Goal: Information Seeking & Learning: Find contact information

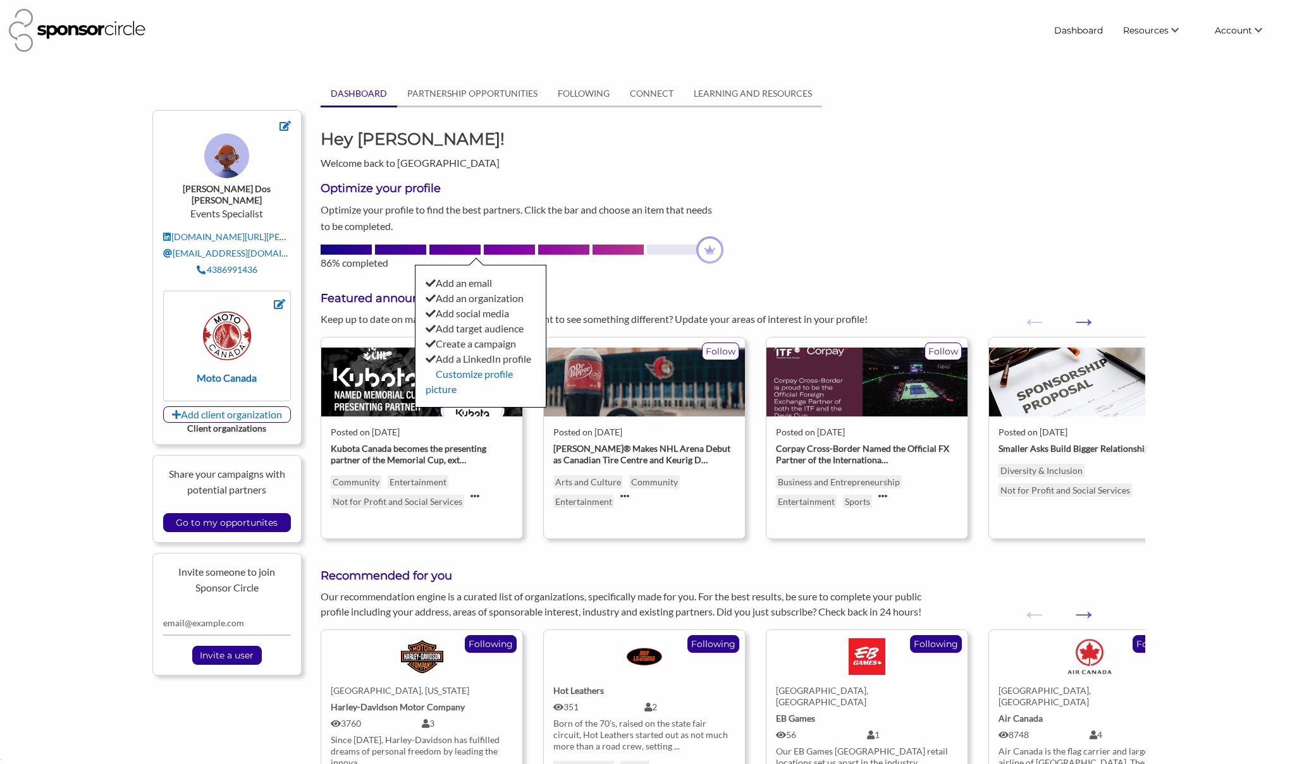
scroll to position [4, 0]
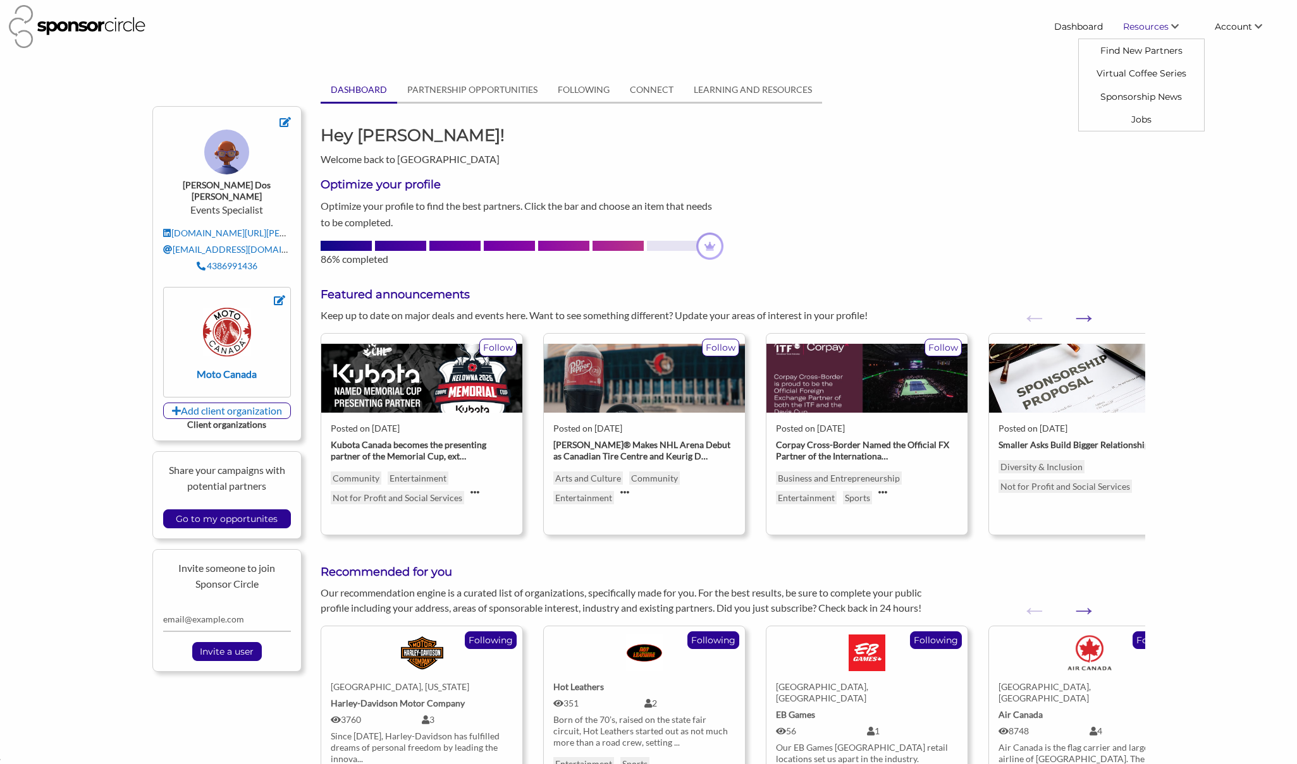
click at [1160, 30] on span "Resources" at bounding box center [1146, 26] width 46 height 11
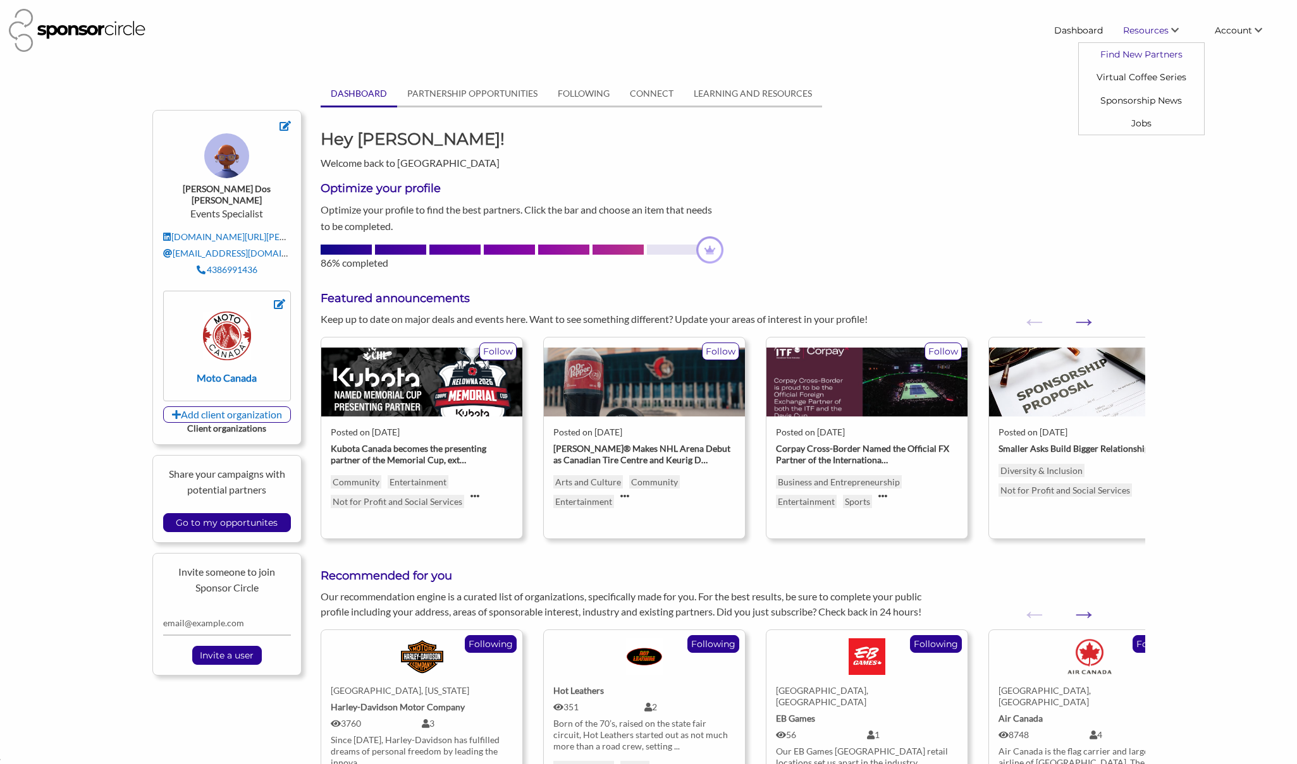
click at [1148, 58] on link "Find New Partners" at bounding box center [1140, 54] width 125 height 23
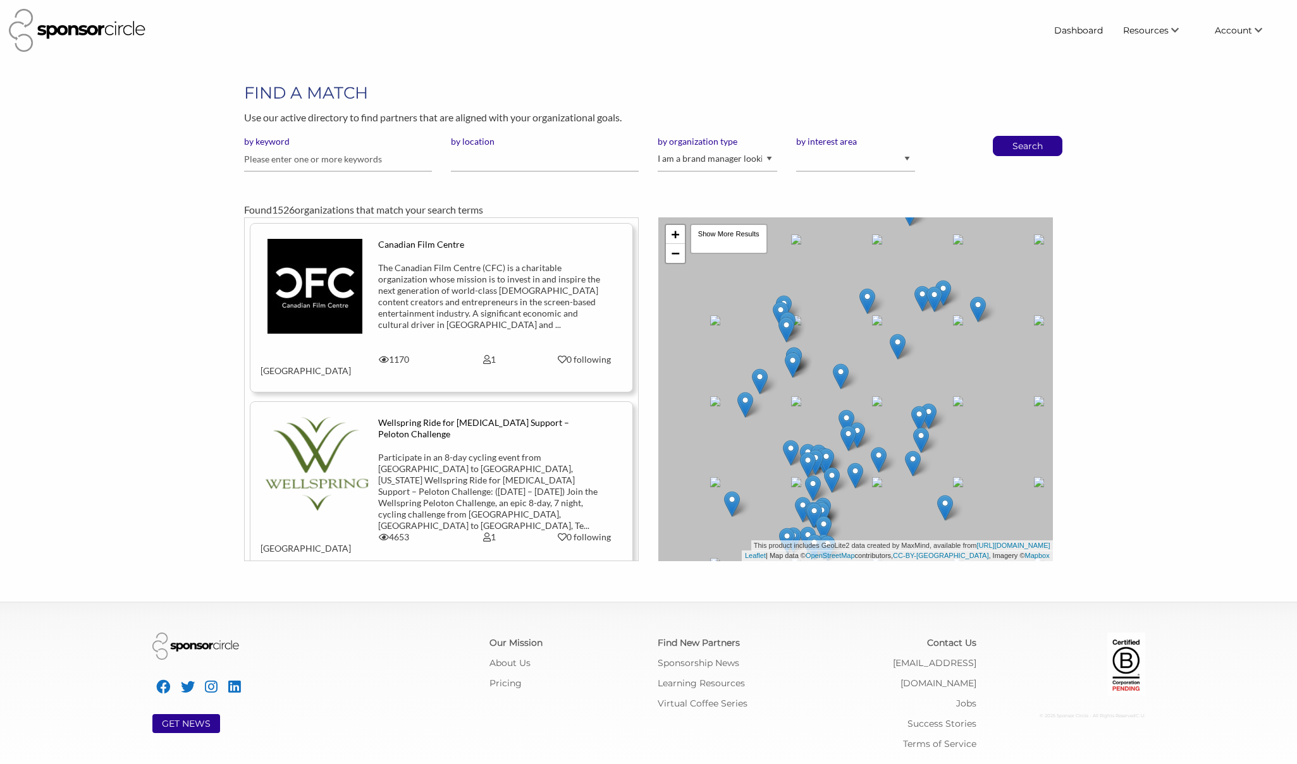
click at [348, 167] on input "text" at bounding box center [338, 159] width 188 height 25
type input "home"
click at [1006, 137] on button "Search" at bounding box center [1027, 146] width 42 height 19
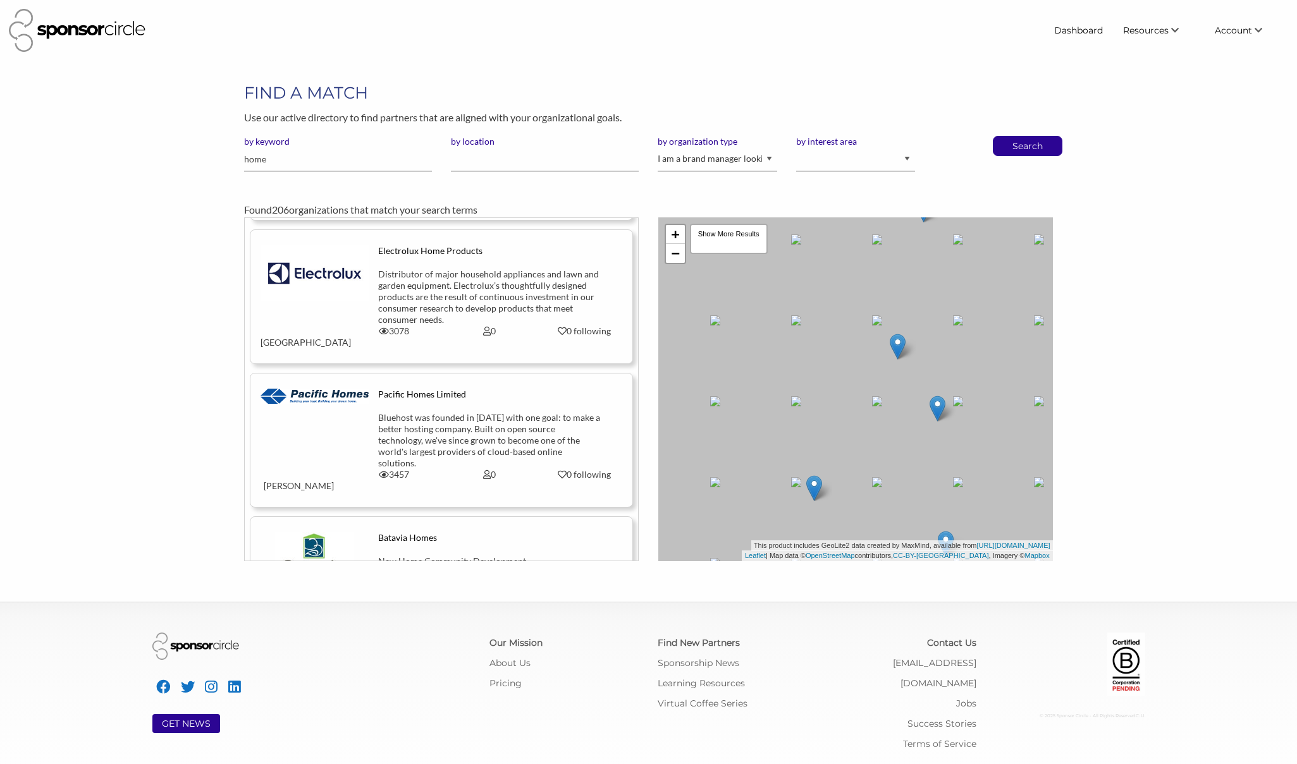
scroll to position [3462, 0]
click at [355, 166] on input "home" at bounding box center [338, 159] width 188 height 25
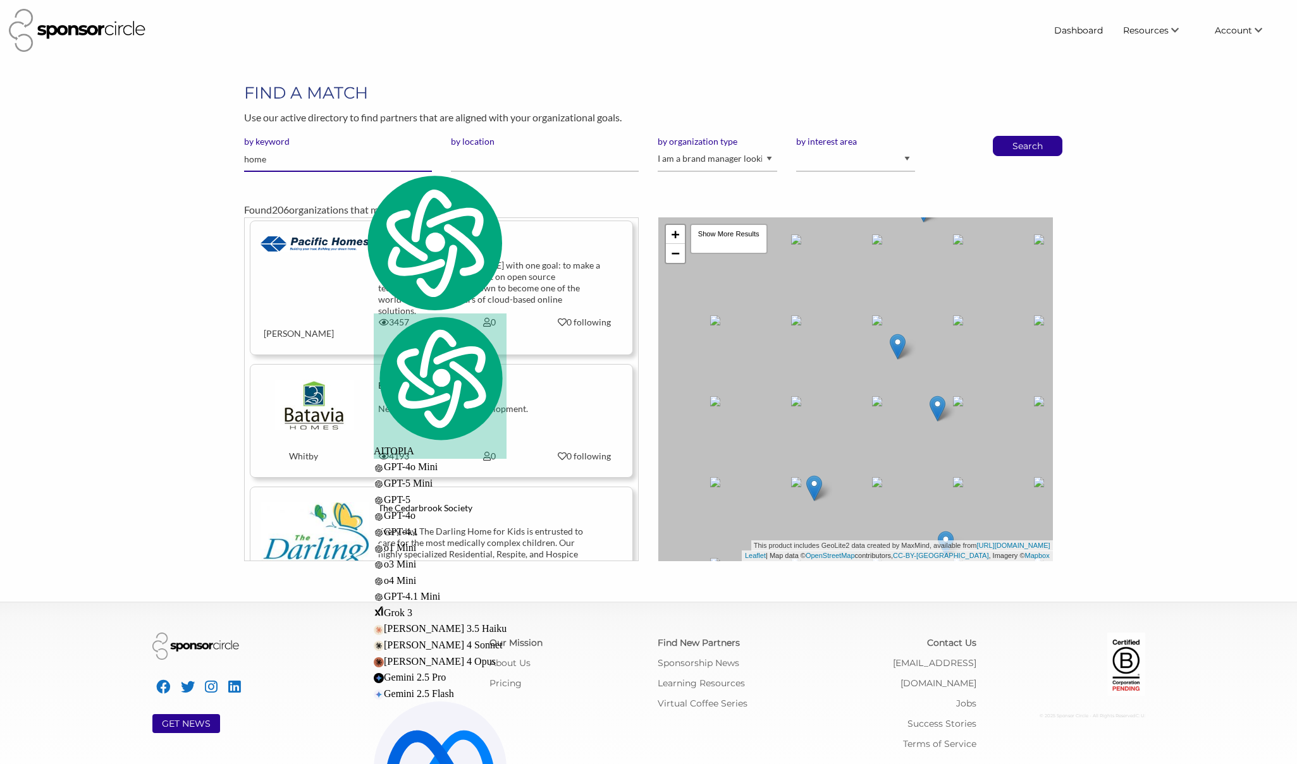
scroll to position [3613, 0]
click at [353, 657] on img at bounding box center [315, 704] width 102 height 95
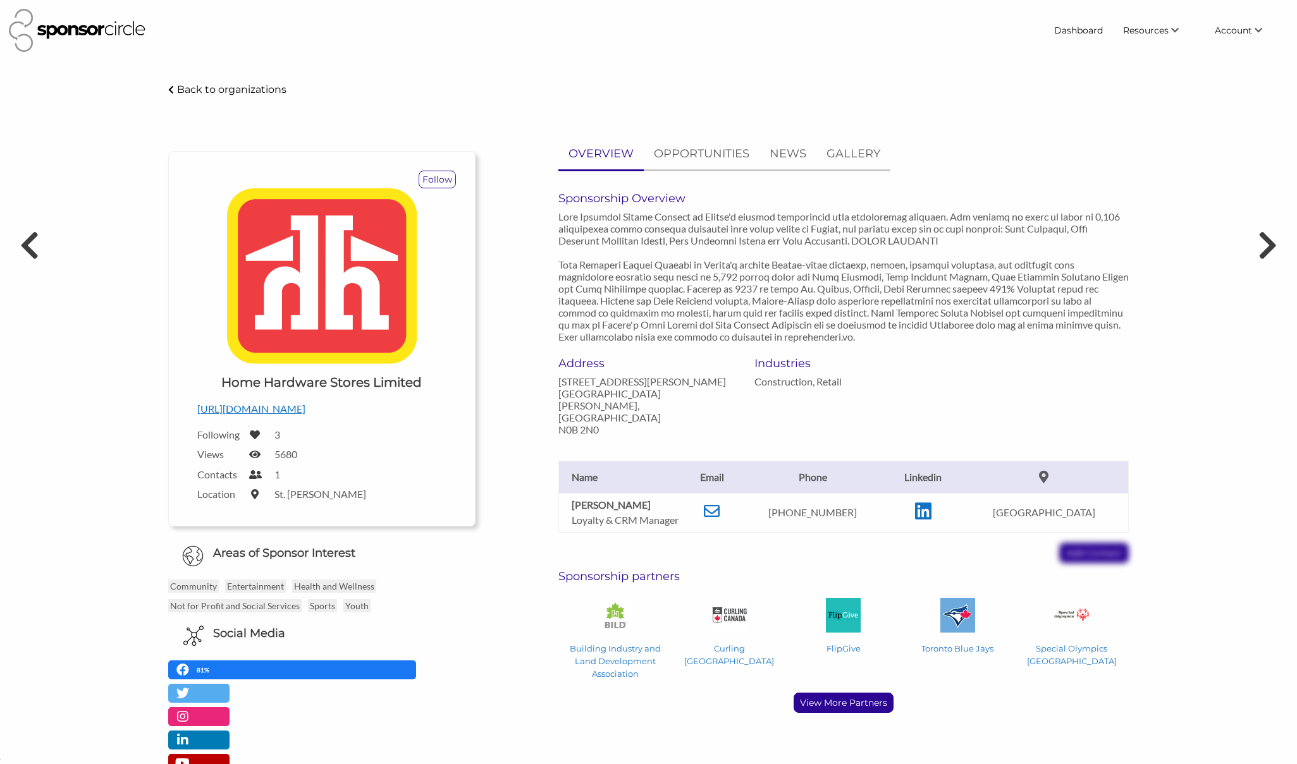
scroll to position [18359, 0]
drag, startPoint x: 812, startPoint y: 495, endPoint x: 898, endPoint y: 496, distance: 86.0
type textarea "519-664-4769"
click at [880, 506] on p "519-664-4769" at bounding box center [812, 512] width 135 height 12
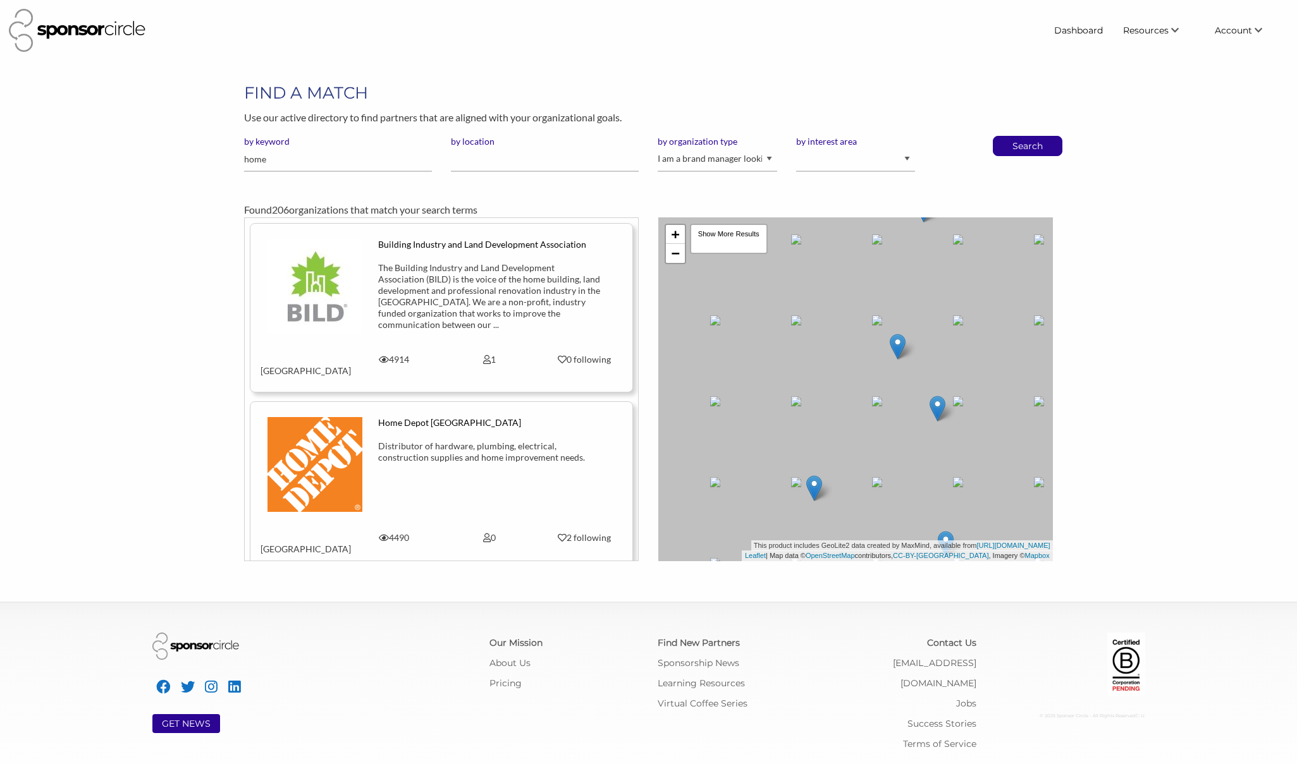
scroll to position [18359, 0]
click at [319, 165] on input "home" at bounding box center [338, 159] width 188 height 25
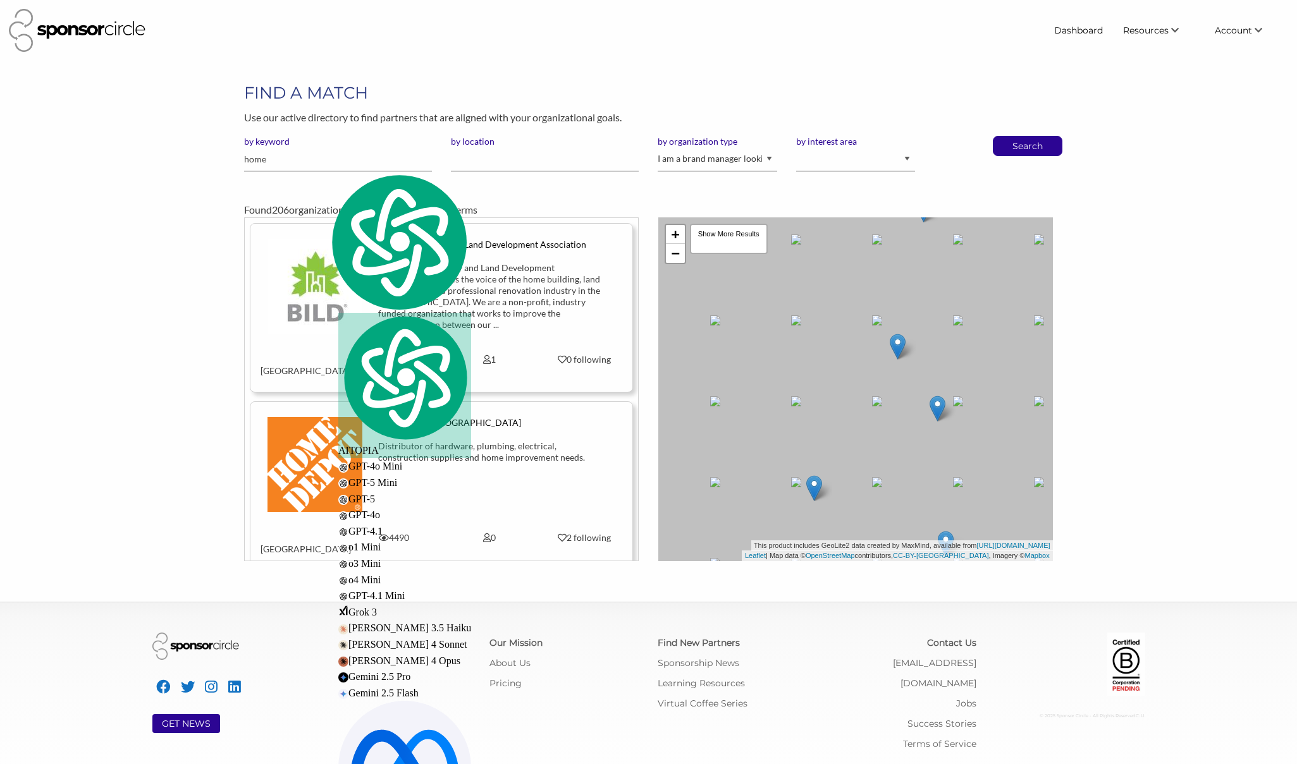
click at [319, 165] on input "home" at bounding box center [338, 159] width 188 height 25
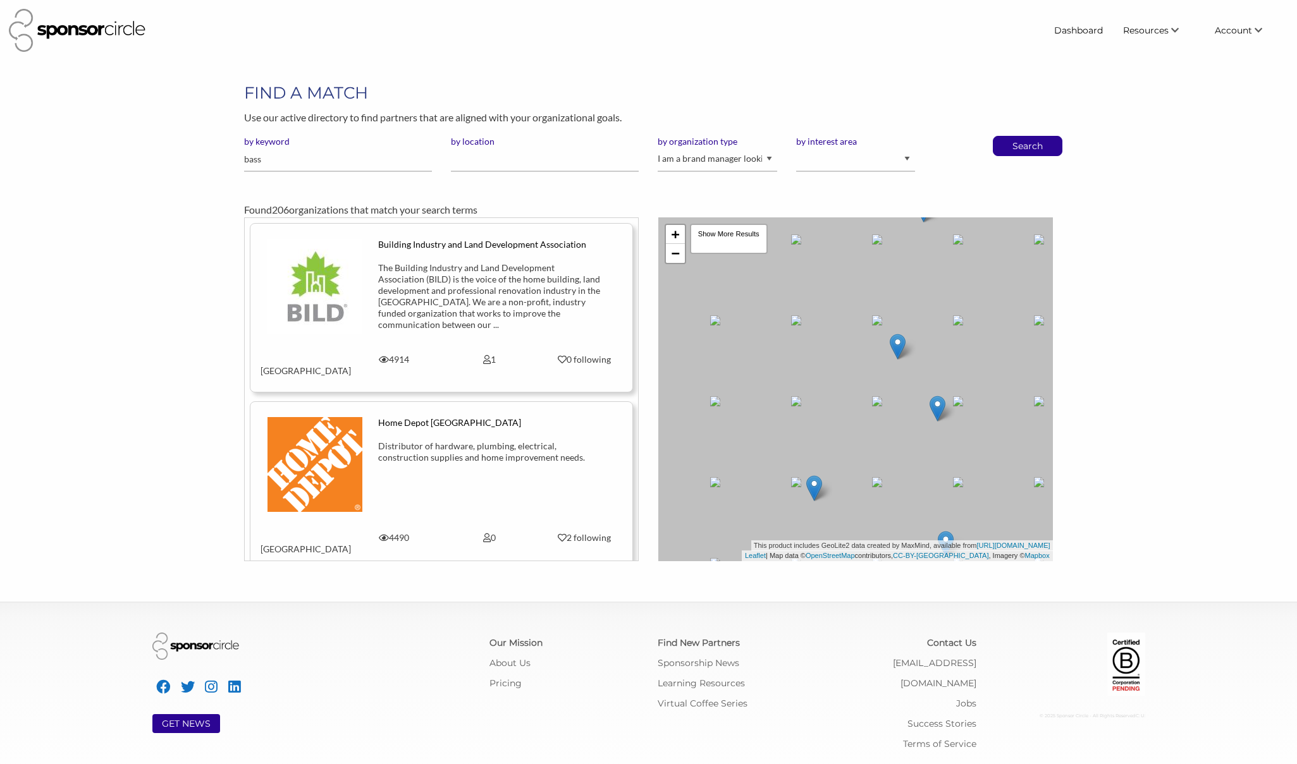
type input "bass"
click at [1006, 137] on button "Search" at bounding box center [1027, 146] width 42 height 19
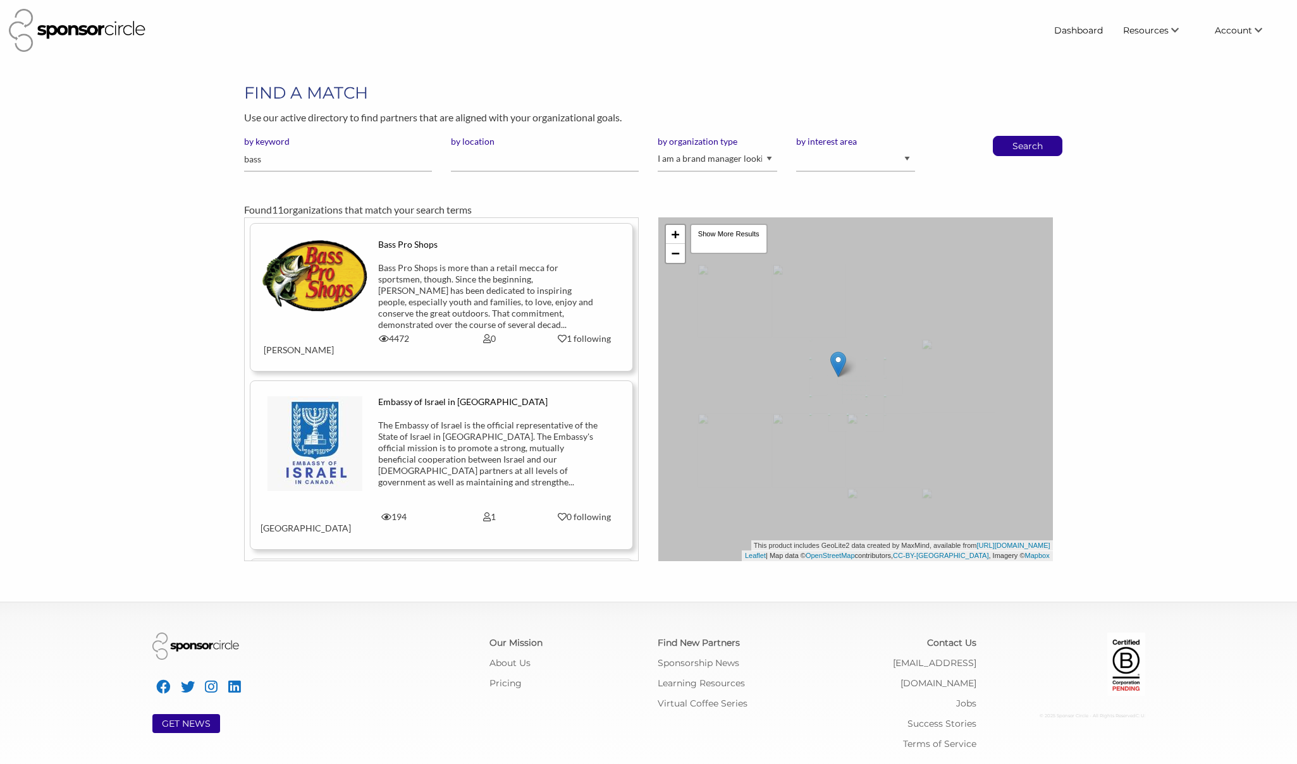
scroll to position [18359, 0]
click at [451, 297] on div "Bass Pro Shops is more than a retail mecca for sportsmen, though. Since the beg…" at bounding box center [489, 296] width 222 height 68
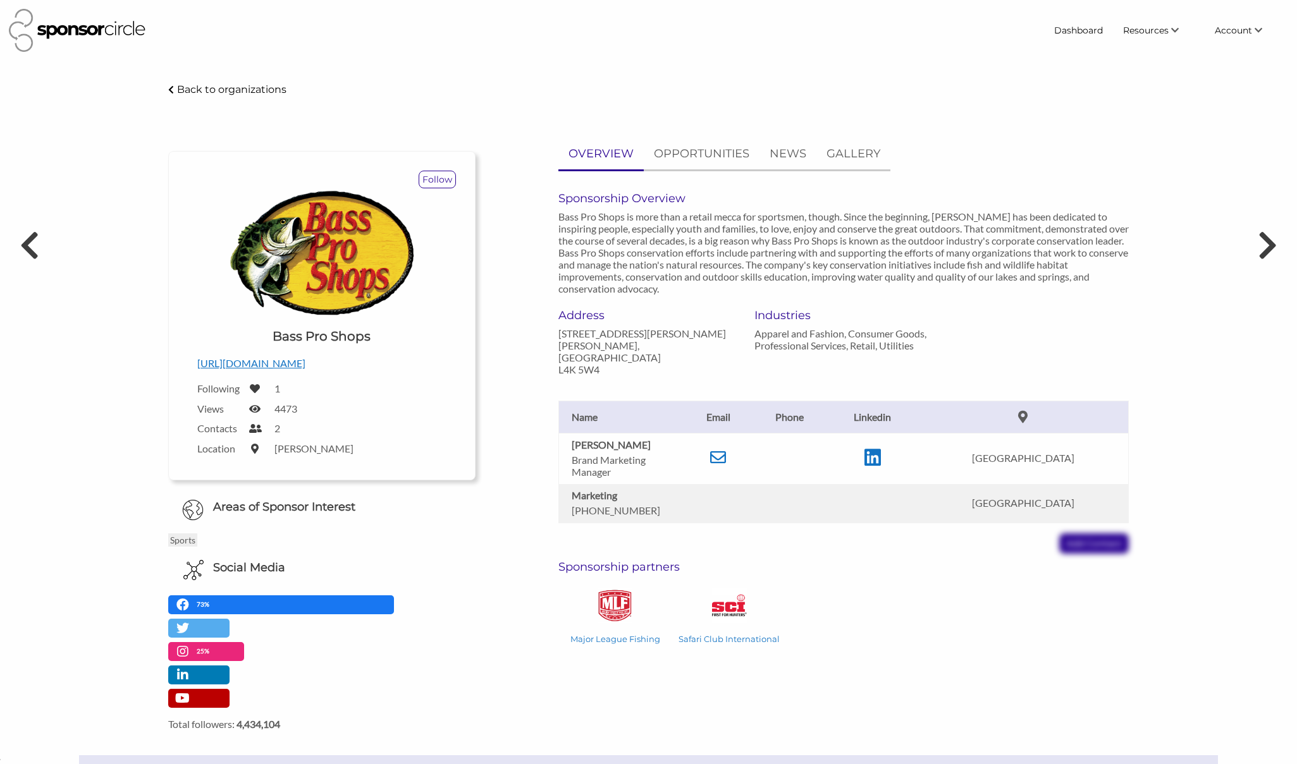
scroll to position [18359, 0]
click at [723, 451] on icon at bounding box center [718, 457] width 16 height 16
click at [726, 449] on icon at bounding box center [718, 457] width 16 height 16
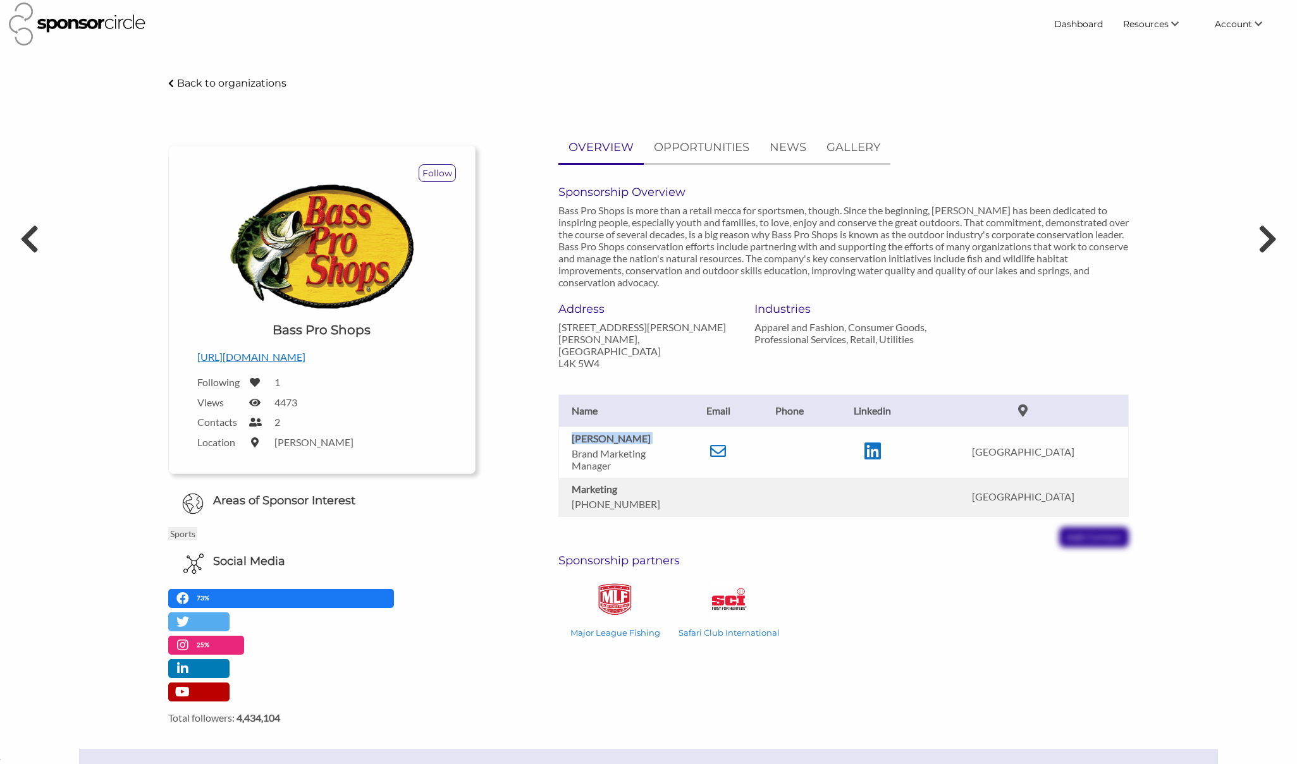
drag, startPoint x: 573, startPoint y: 429, endPoint x: 638, endPoint y: 434, distance: 65.9
type textarea "[PERSON_NAME]"
click at [638, 434] on p "[PERSON_NAME]" at bounding box center [624, 438] width 107 height 12
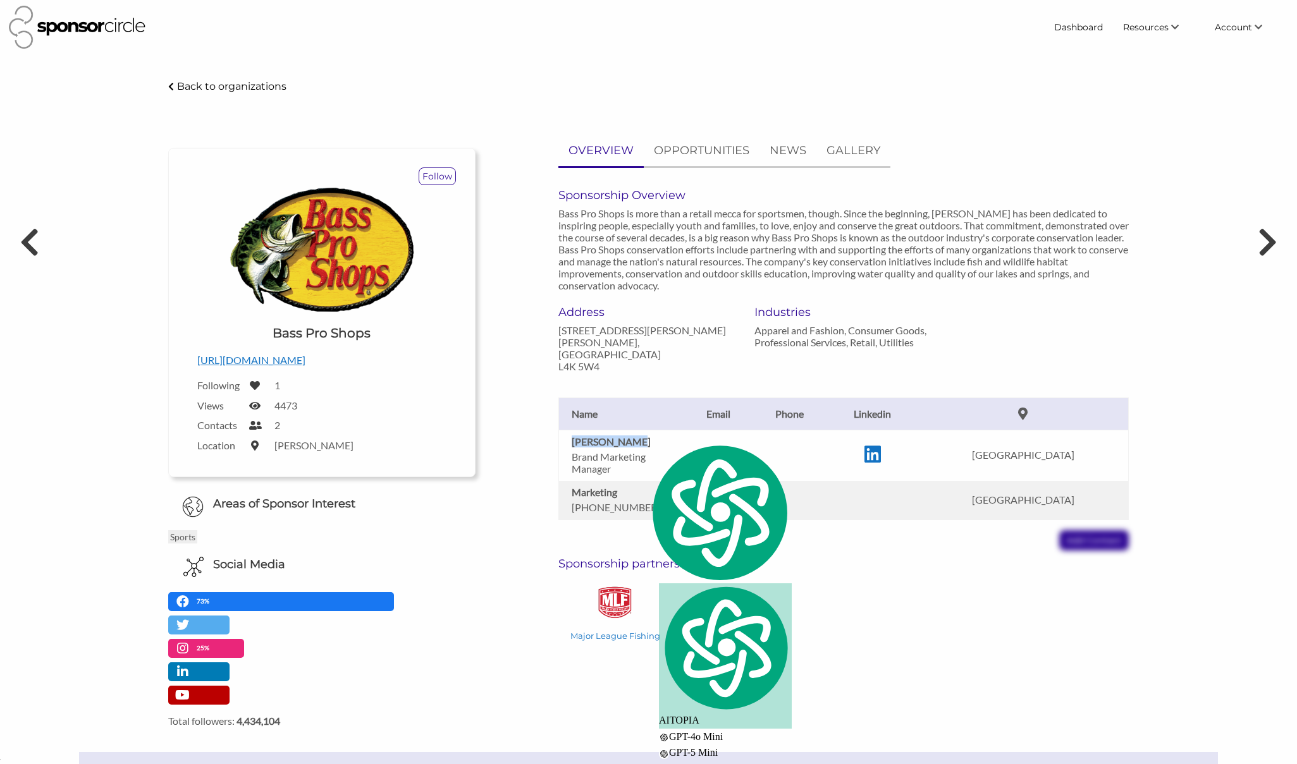
copy b "[PERSON_NAME]"
